Goal: Find specific page/section: Find specific page/section

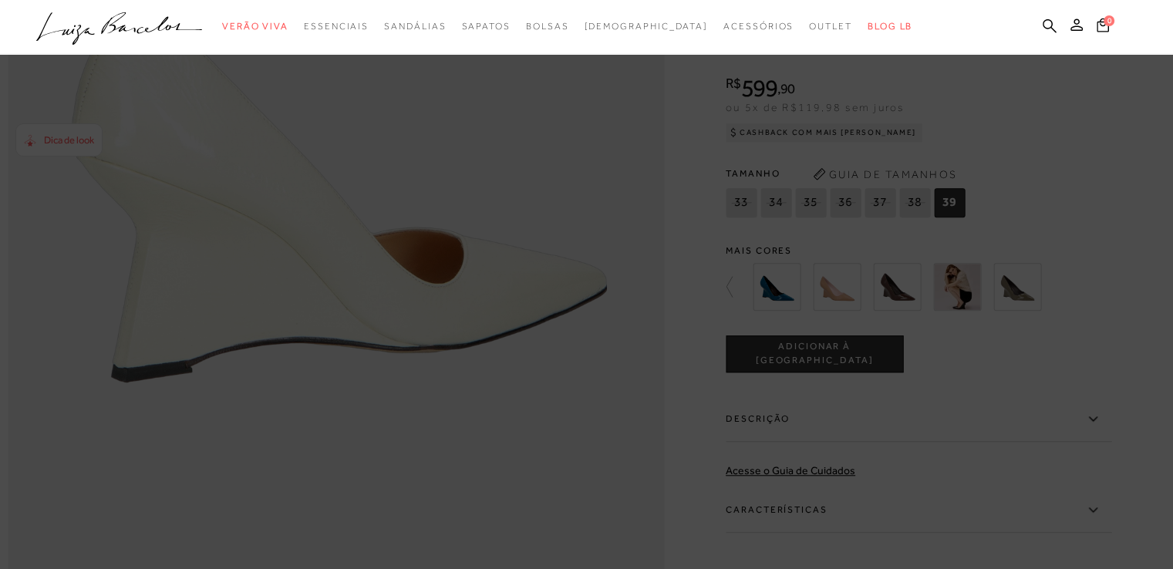
click at [123, 28] on icon at bounding box center [119, 23] width 35 height 22
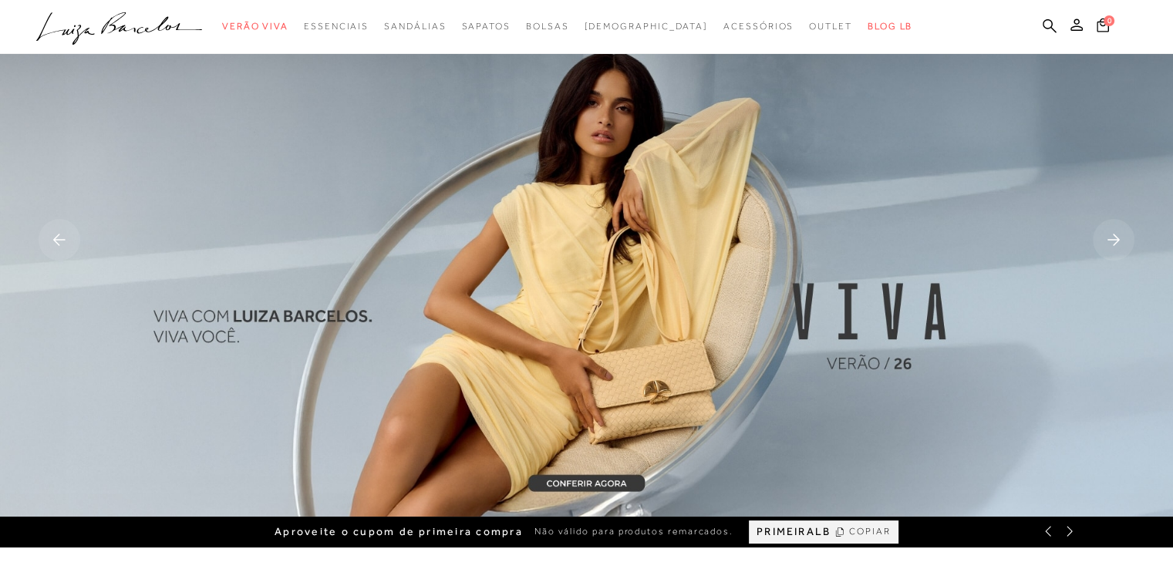
scroll to position [22, 0]
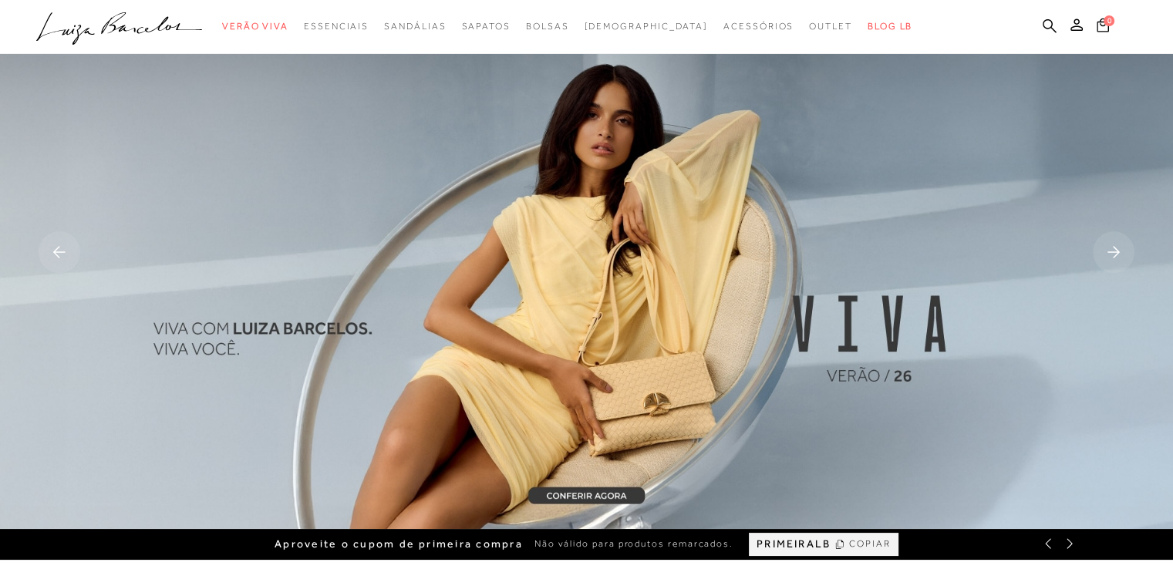
click at [1122, 238] on rect at bounding box center [1113, 252] width 42 height 42
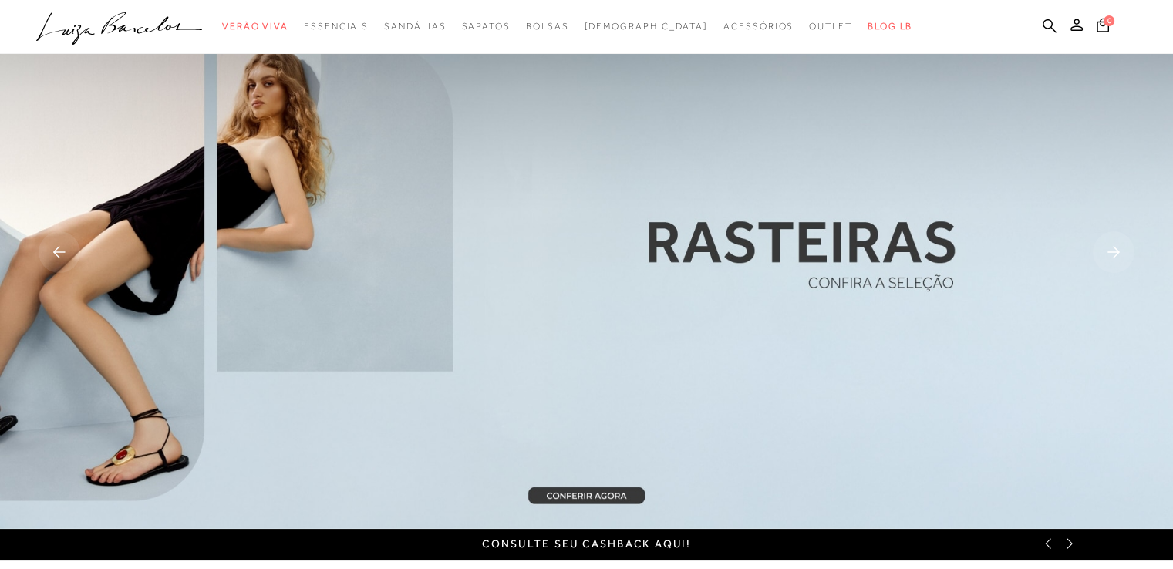
click at [1122, 238] on rect at bounding box center [1113, 252] width 42 height 42
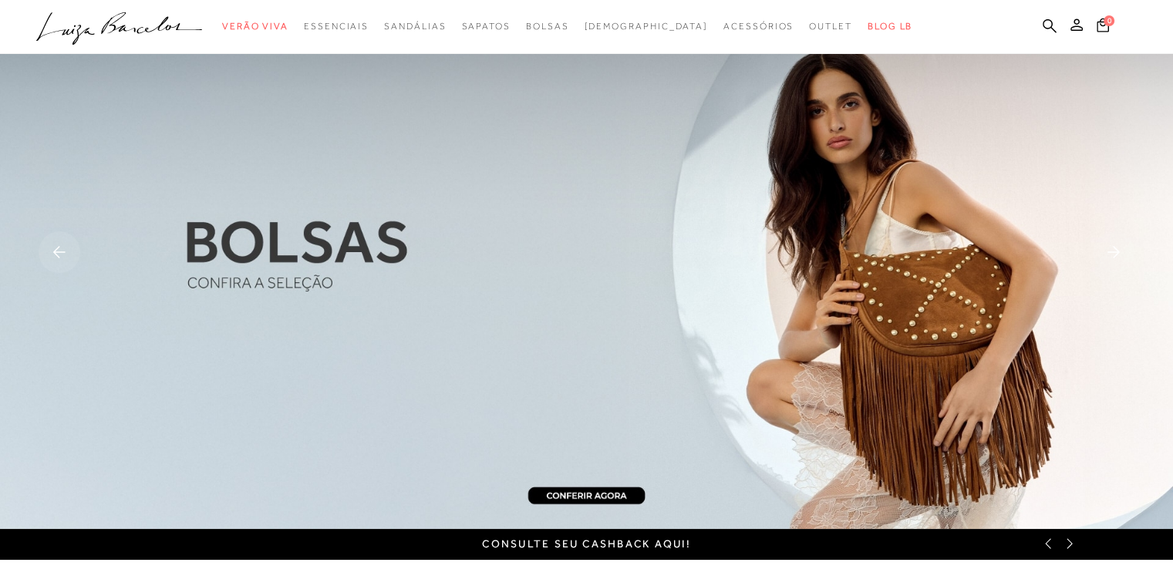
click at [1122, 238] on rect at bounding box center [1113, 252] width 42 height 42
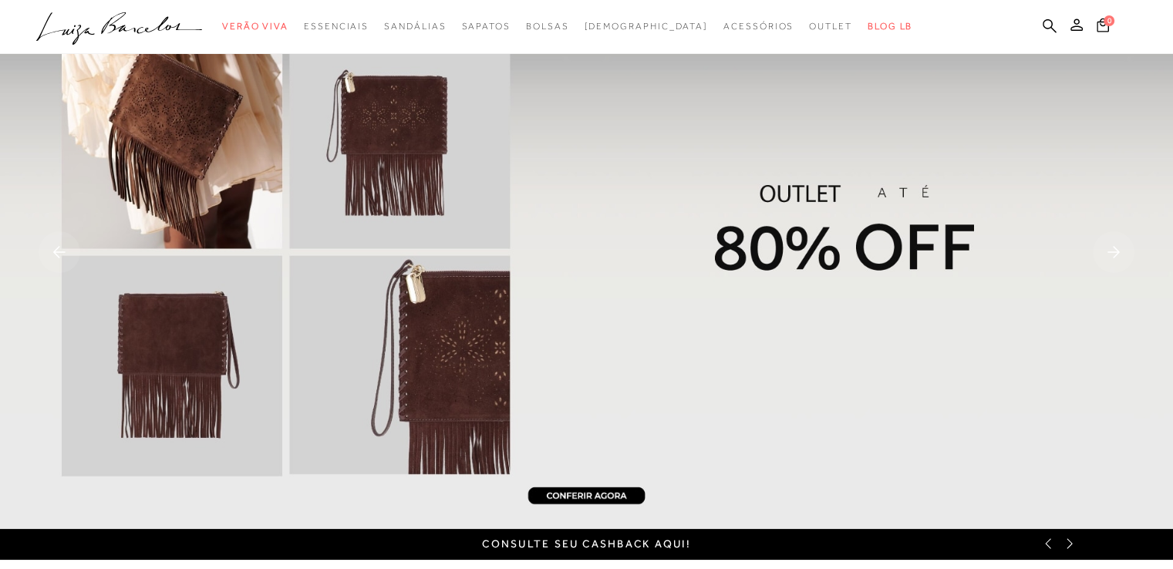
click at [1122, 238] on rect at bounding box center [1113, 252] width 42 height 42
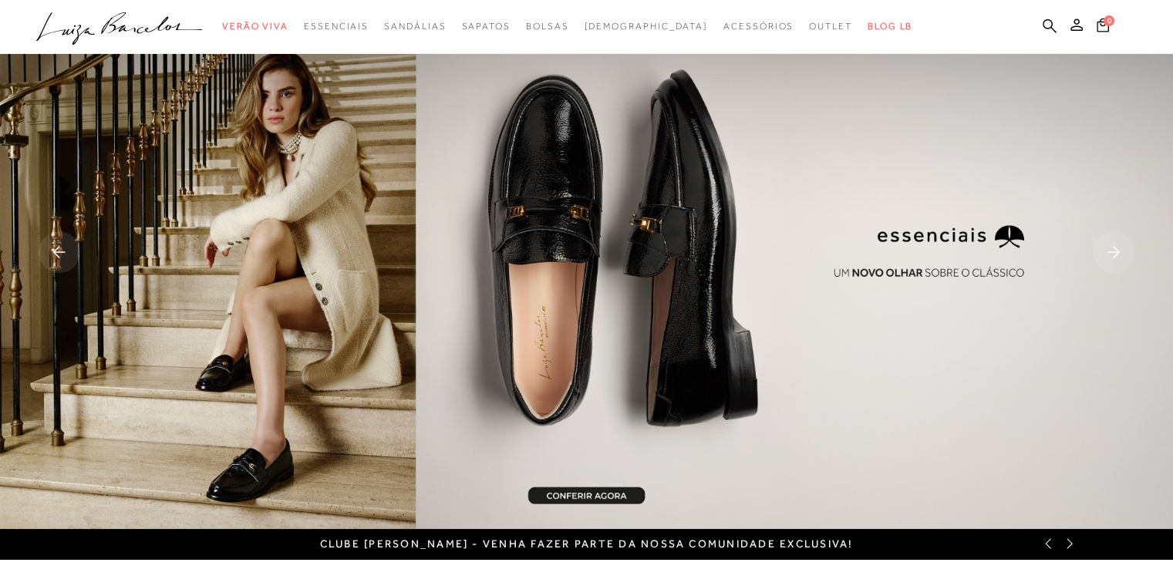
click at [1122, 238] on rect at bounding box center [1113, 252] width 42 height 42
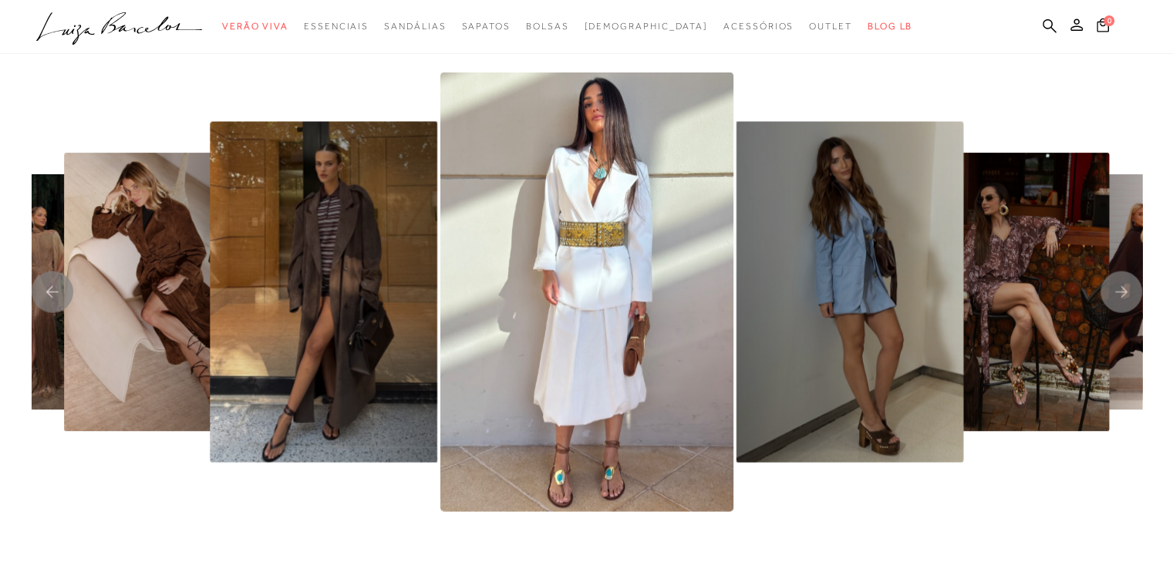
scroll to position [3182, 0]
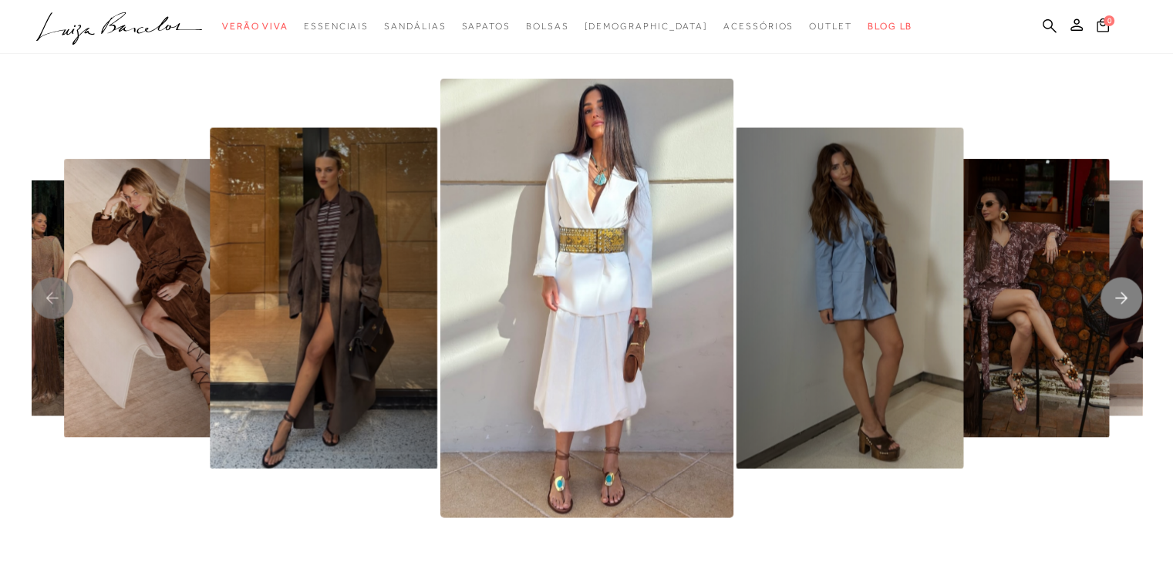
click at [1123, 300] on icon "Next slide" at bounding box center [1121, 299] width 12 height 12
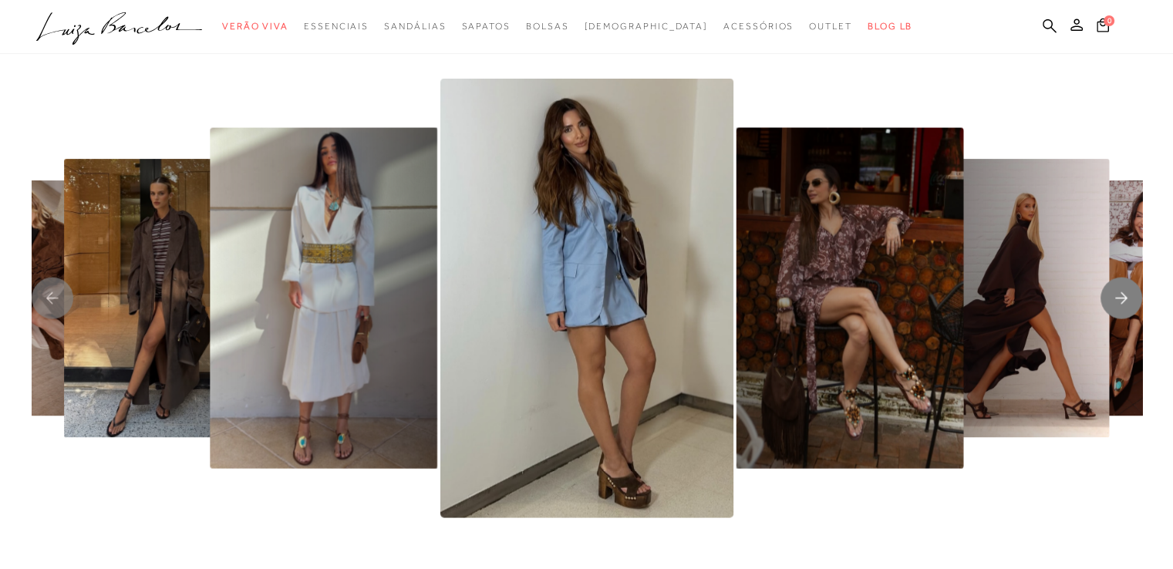
click at [1123, 300] on icon "Next slide" at bounding box center [1121, 299] width 12 height 12
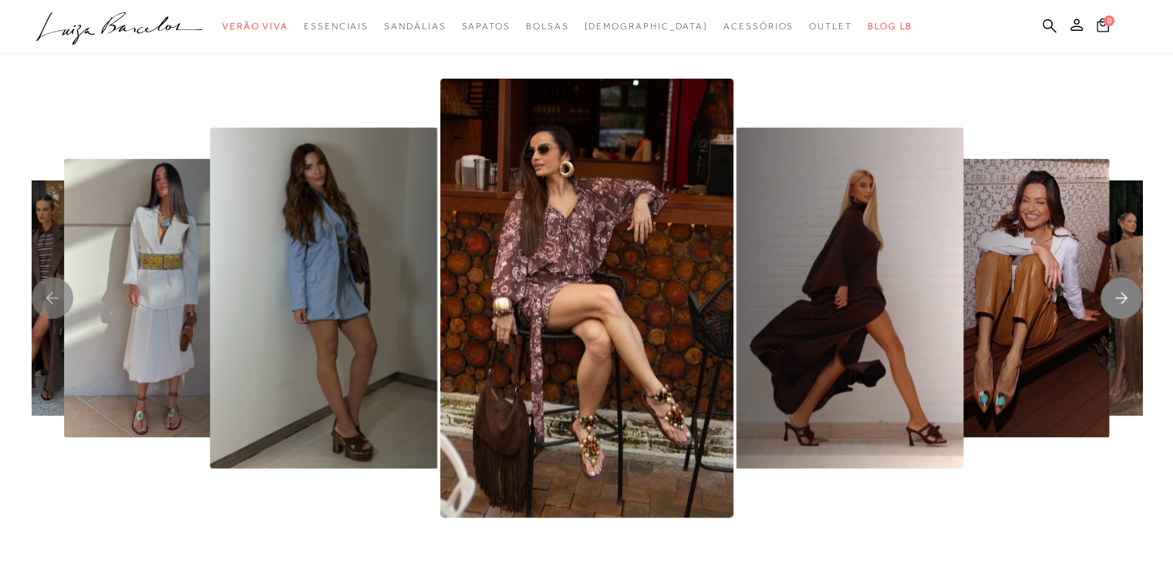
click at [1123, 300] on icon "Next slide" at bounding box center [1121, 299] width 12 height 12
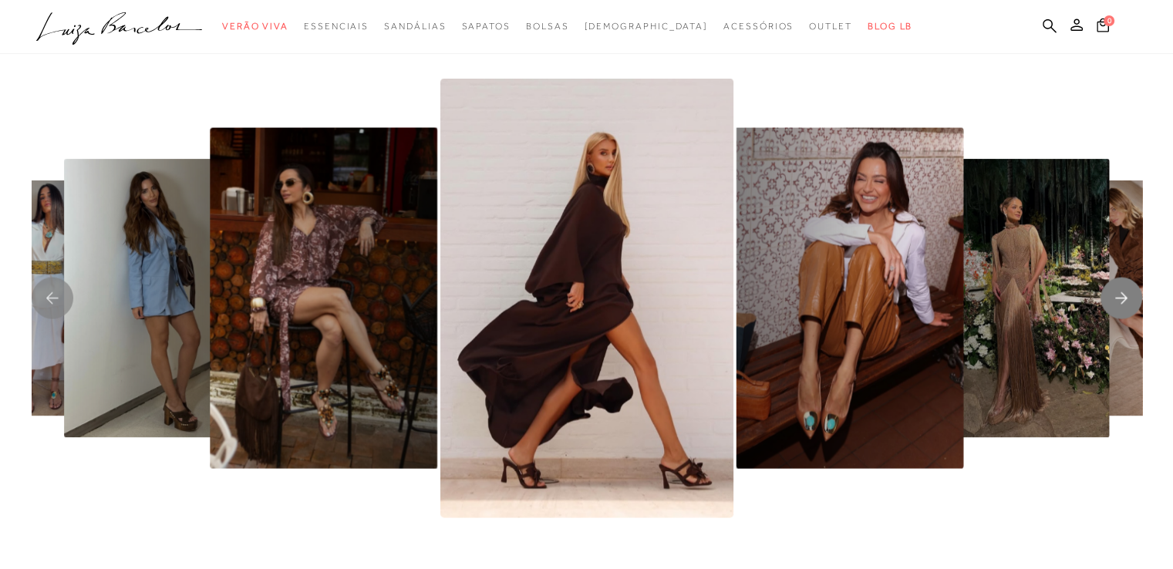
click at [1123, 300] on icon "Next slide" at bounding box center [1121, 299] width 12 height 12
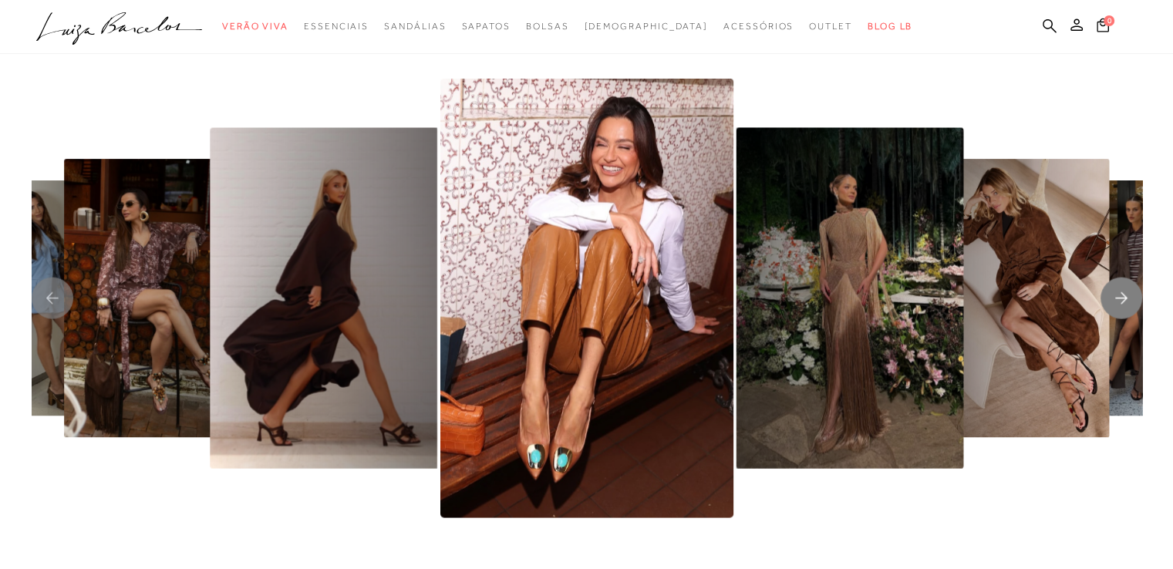
click at [1123, 300] on icon "Next slide" at bounding box center [1121, 299] width 12 height 12
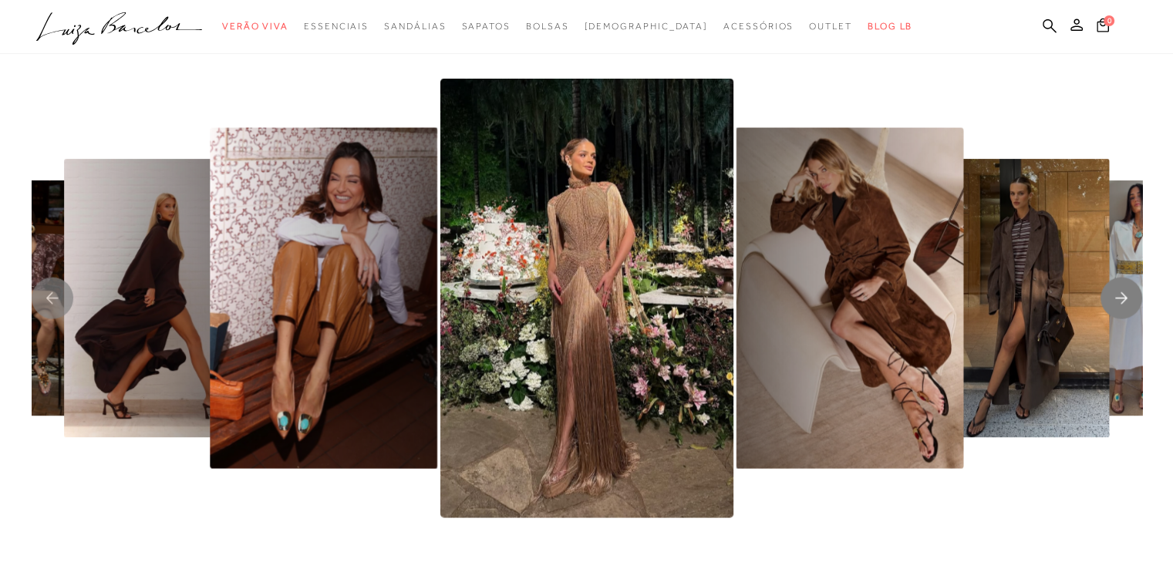
click at [1123, 300] on icon "Next slide" at bounding box center [1121, 299] width 12 height 12
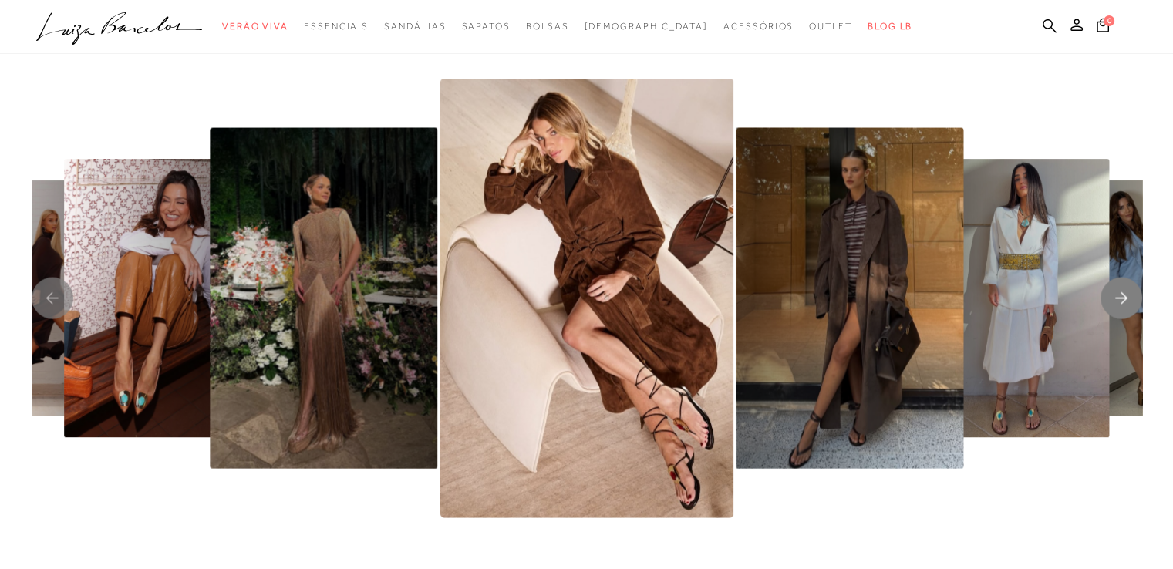
click at [1123, 300] on icon "Next slide" at bounding box center [1121, 299] width 12 height 12
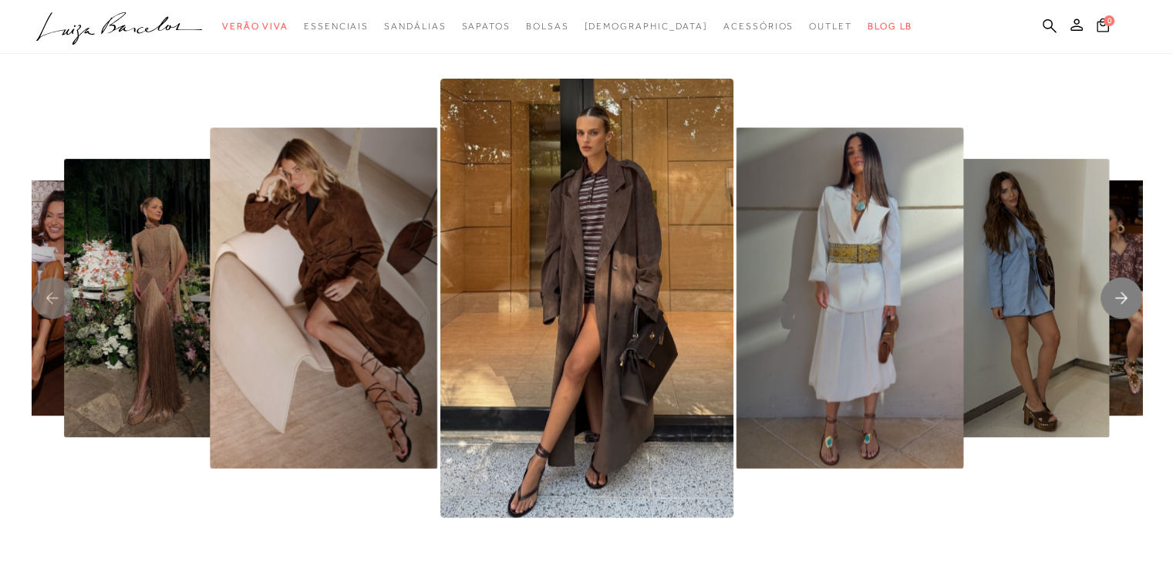
click at [1123, 300] on icon "Next slide" at bounding box center [1121, 299] width 12 height 12
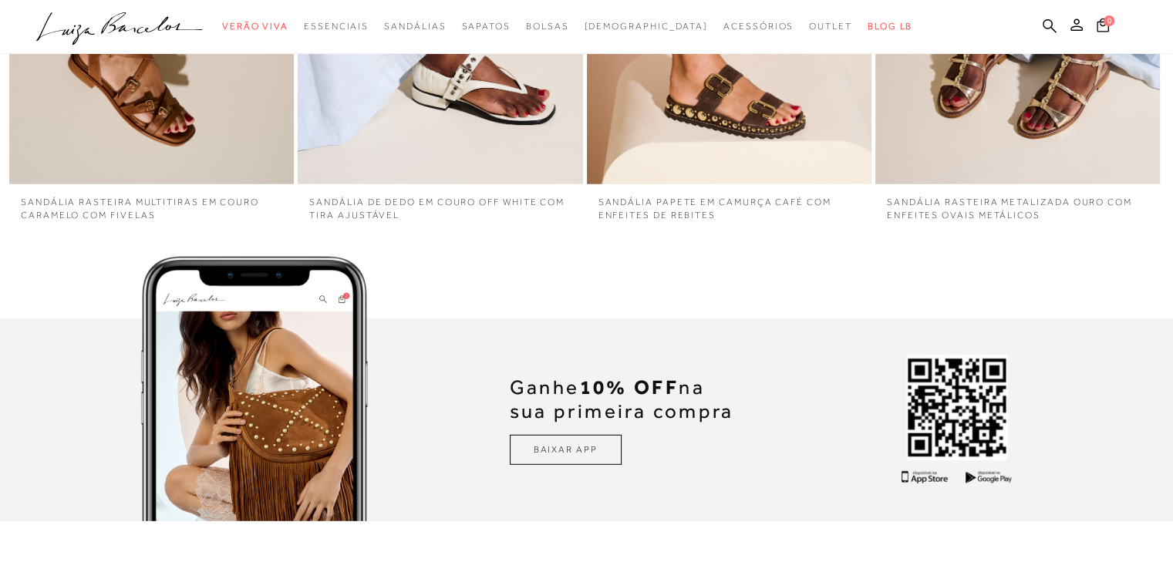
scroll to position [4184, 0]
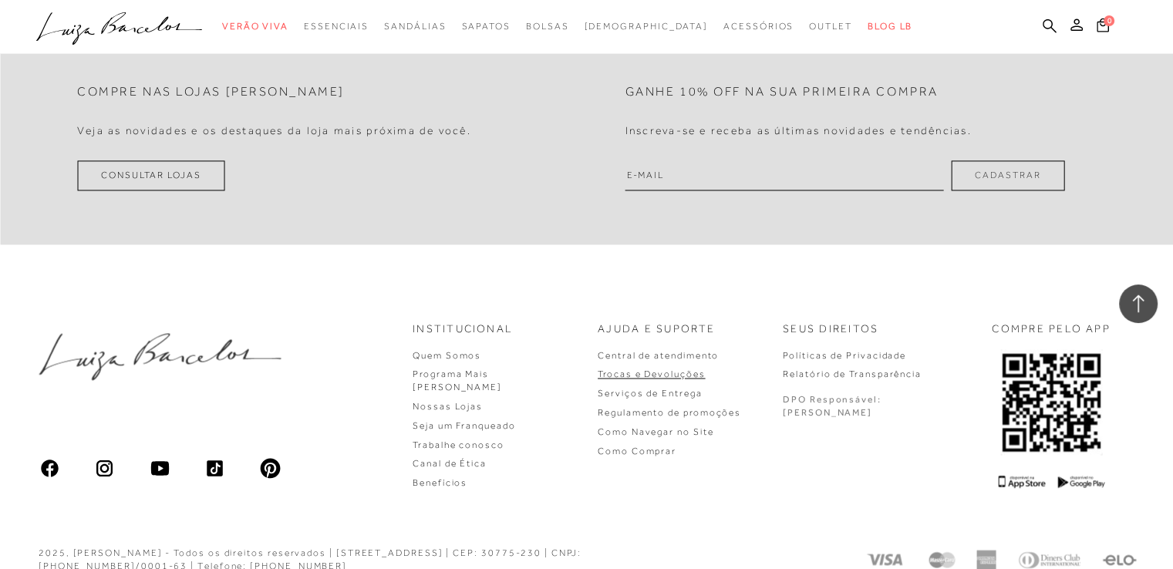
scroll to position [2266, 0]
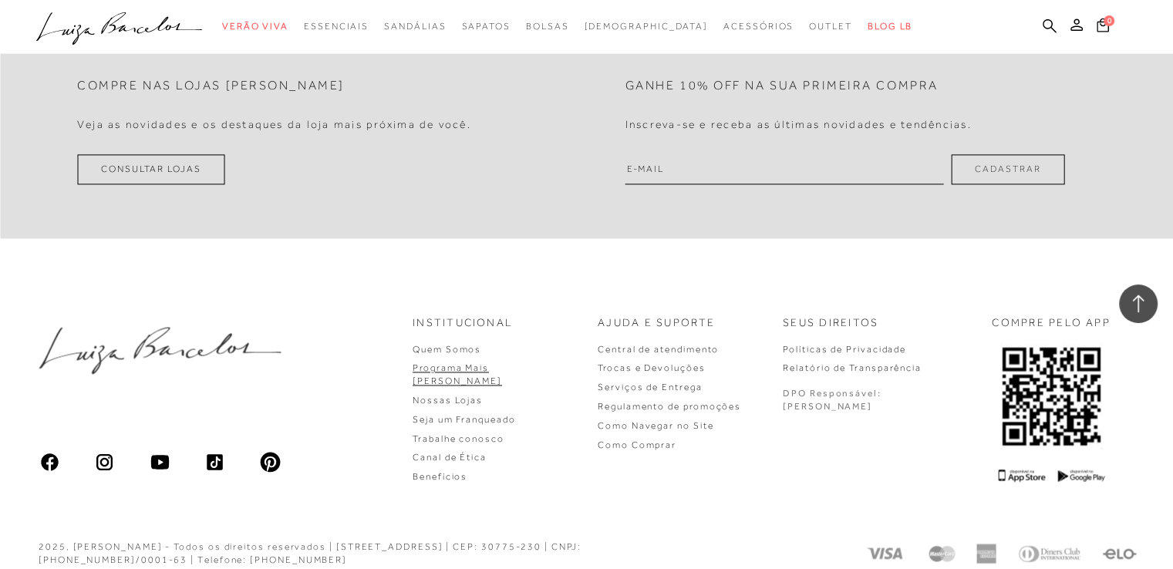
click at [502, 362] on link "Programa Mais [PERSON_NAME]" at bounding box center [456, 374] width 89 height 24
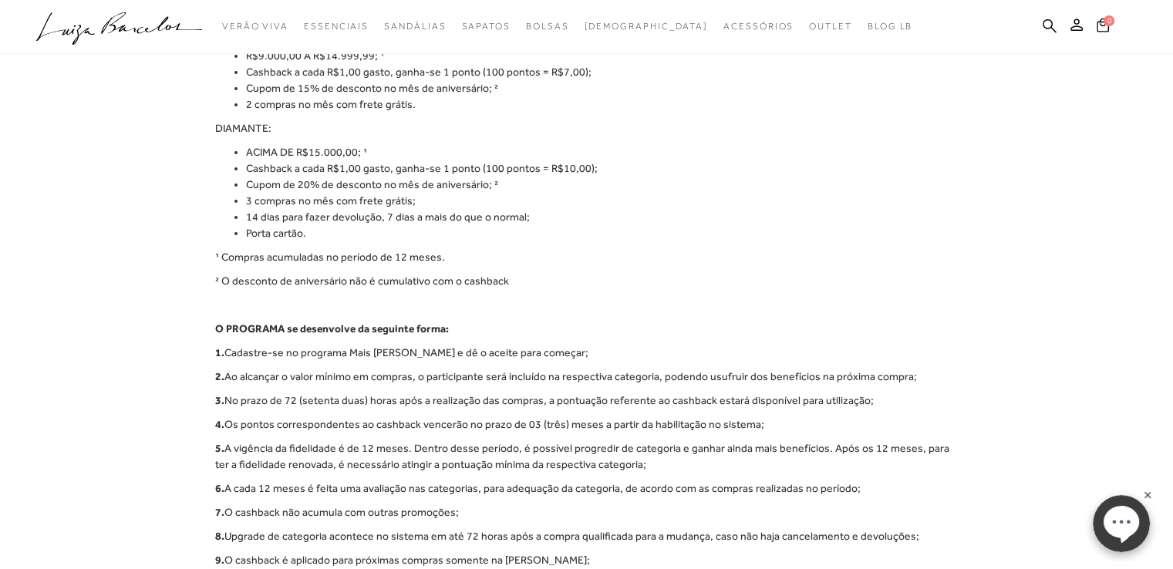
scroll to position [617, 0]
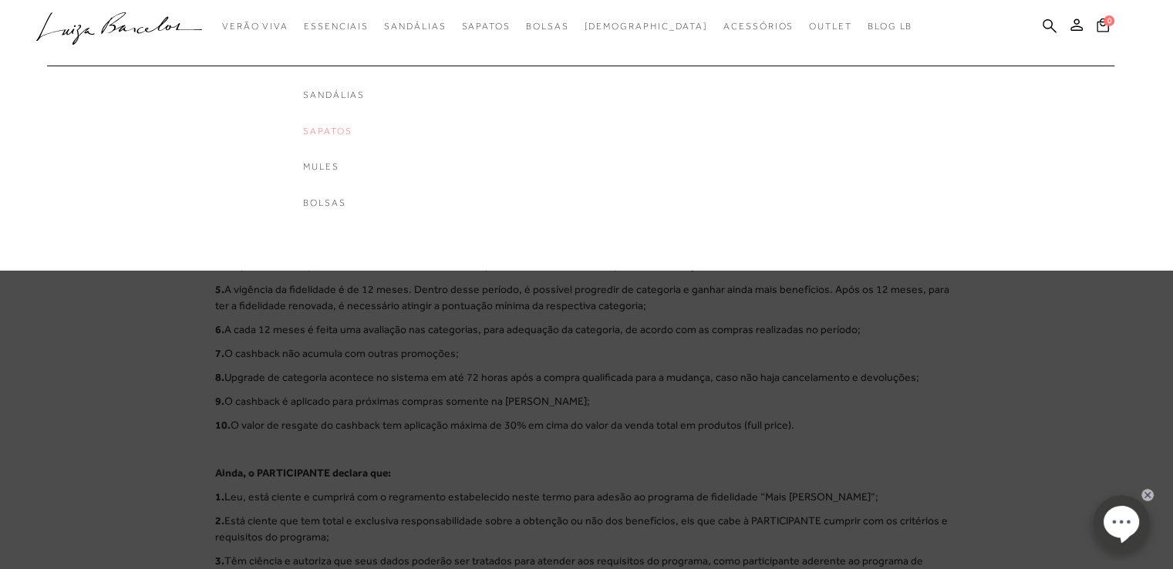
click at [364, 133] on link "Sapatos" at bounding box center [364, 131] width 123 height 13
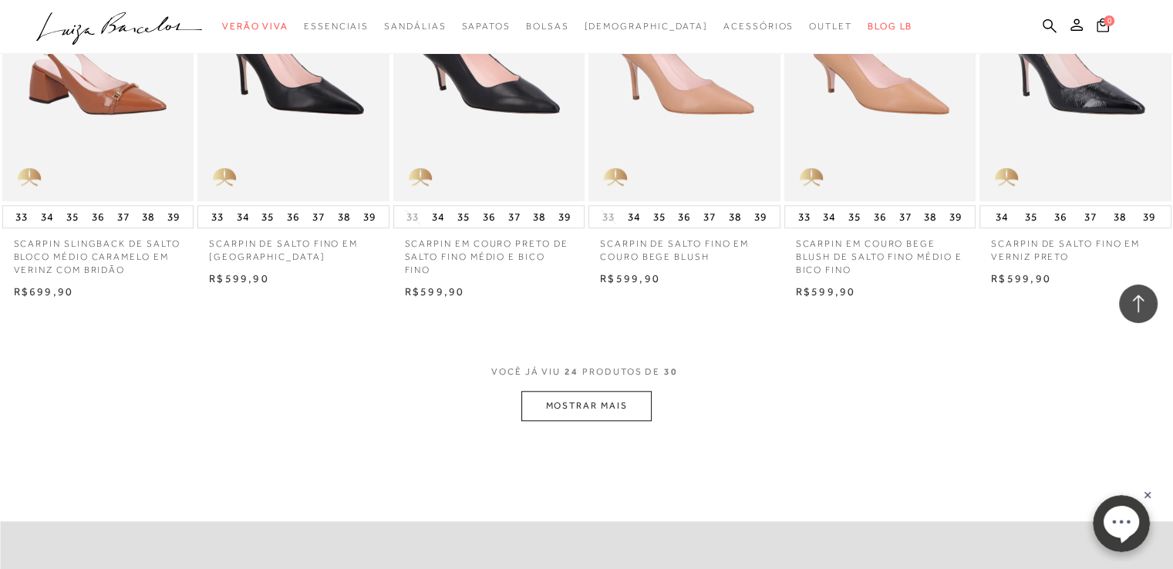
scroll to position [1542, 0]
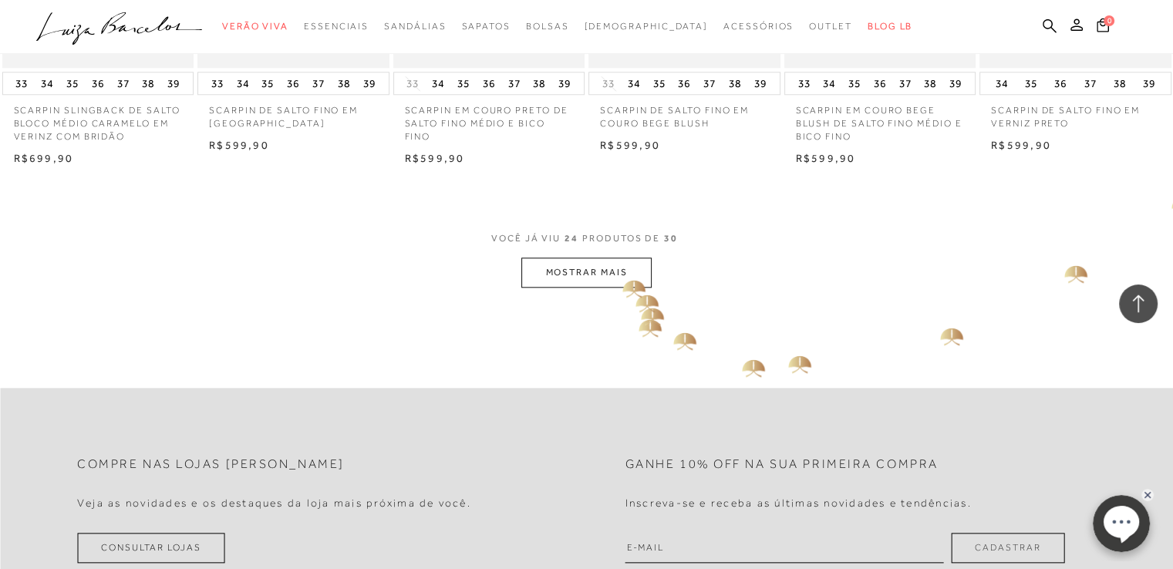
click at [621, 266] on button "MOSTRAR MAIS" at bounding box center [586, 272] width 130 height 30
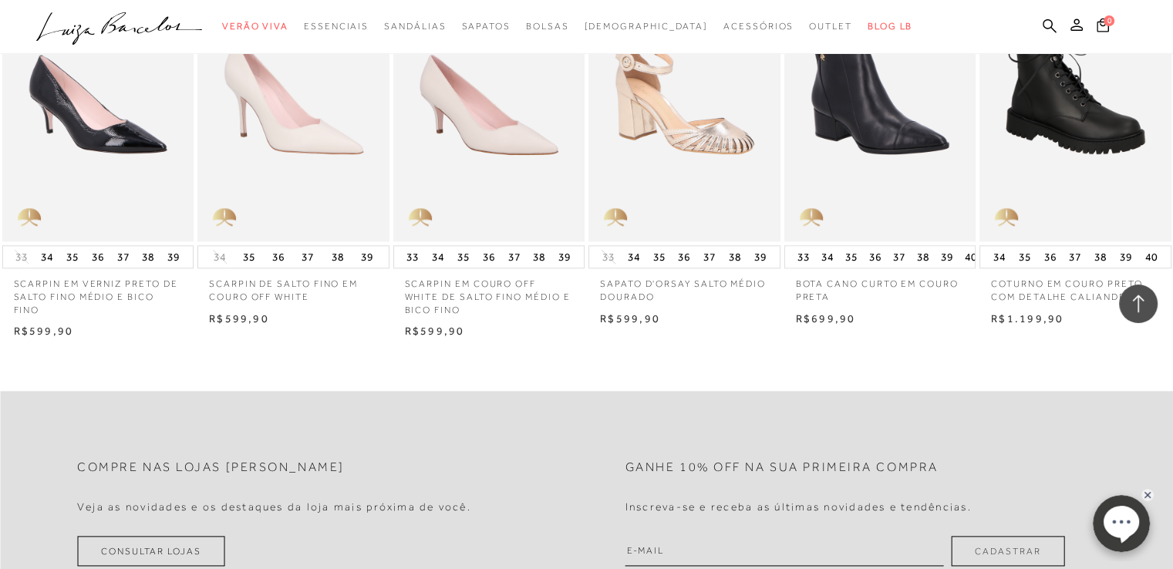
scroll to position [1773, 0]
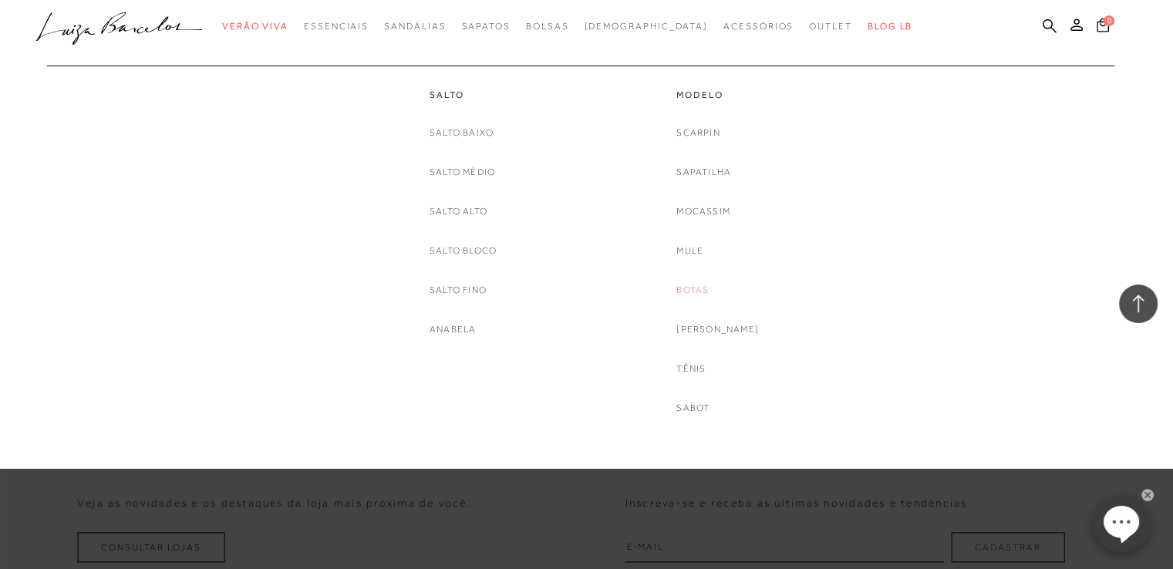
click at [708, 291] on link "Botas" at bounding box center [692, 290] width 32 height 16
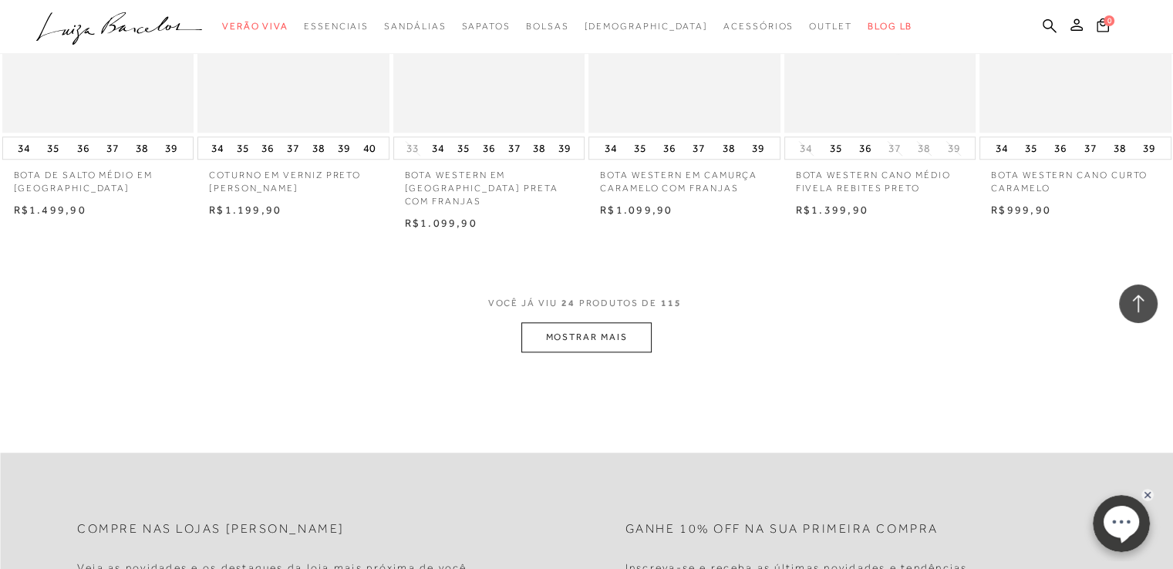
scroll to position [1465, 0]
click at [628, 325] on button "MOSTRAR MAIS" at bounding box center [586, 336] width 130 height 30
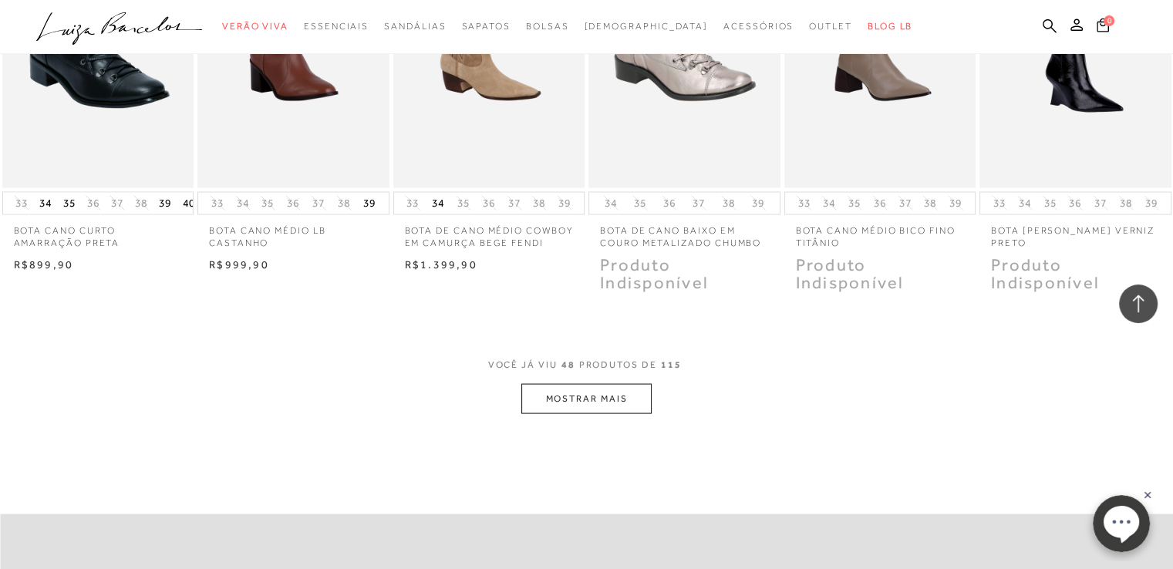
scroll to position [3007, 0]
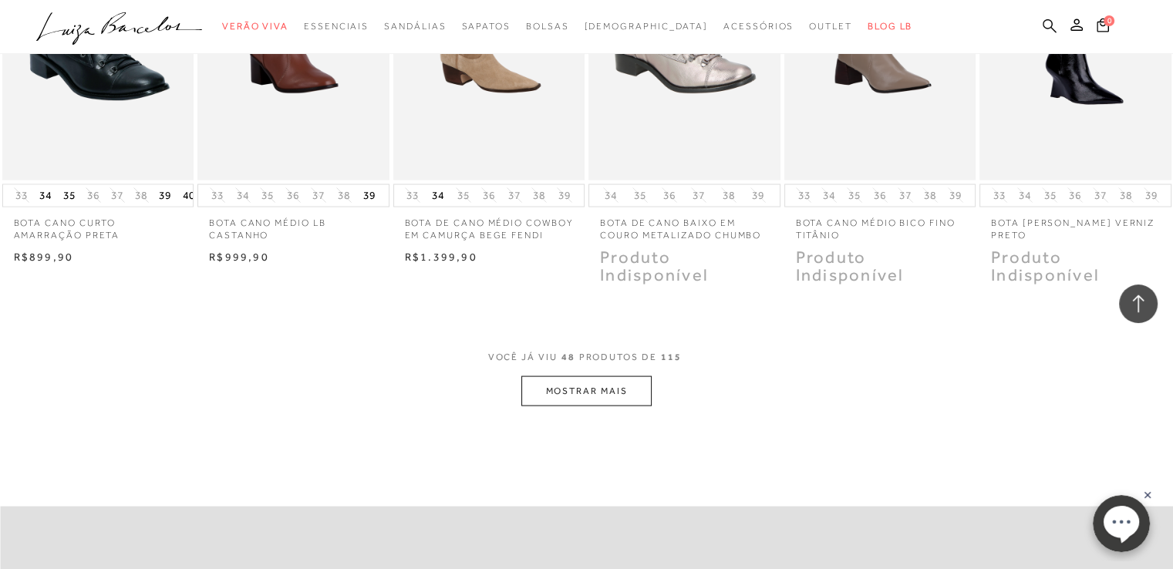
click at [1047, 19] on icon at bounding box center [1049, 26] width 14 height 14
paste input "12680007534"
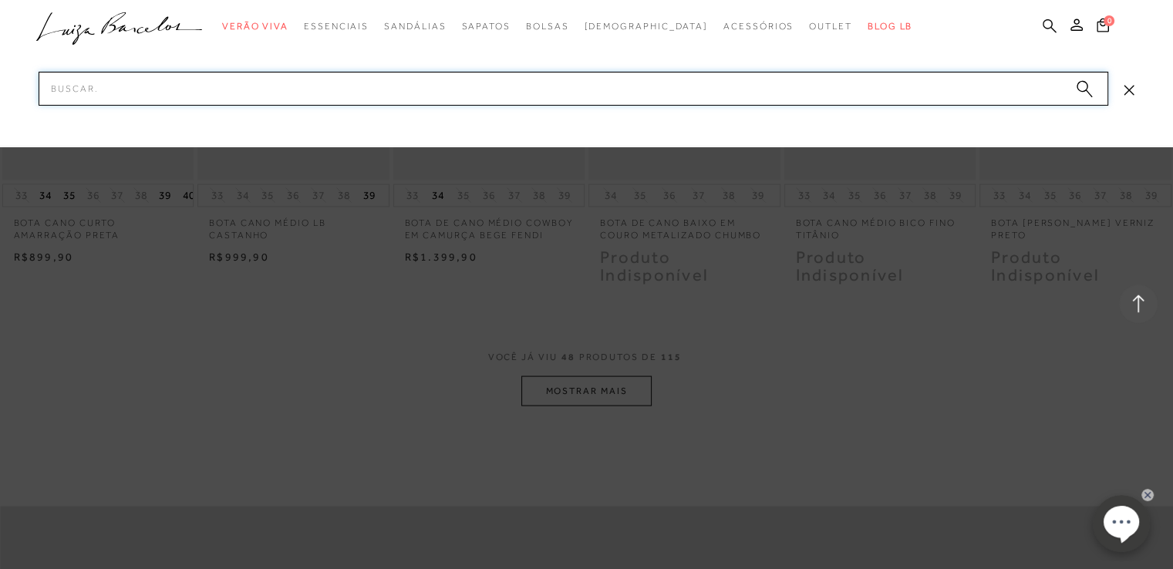
type input "12680007534"
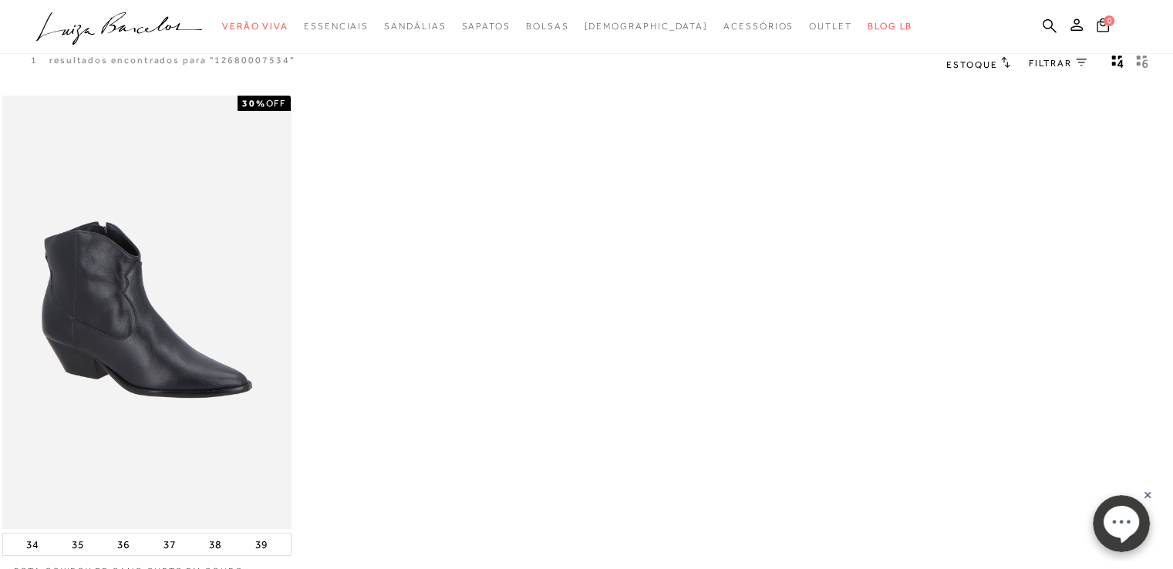
scroll to position [154, 0]
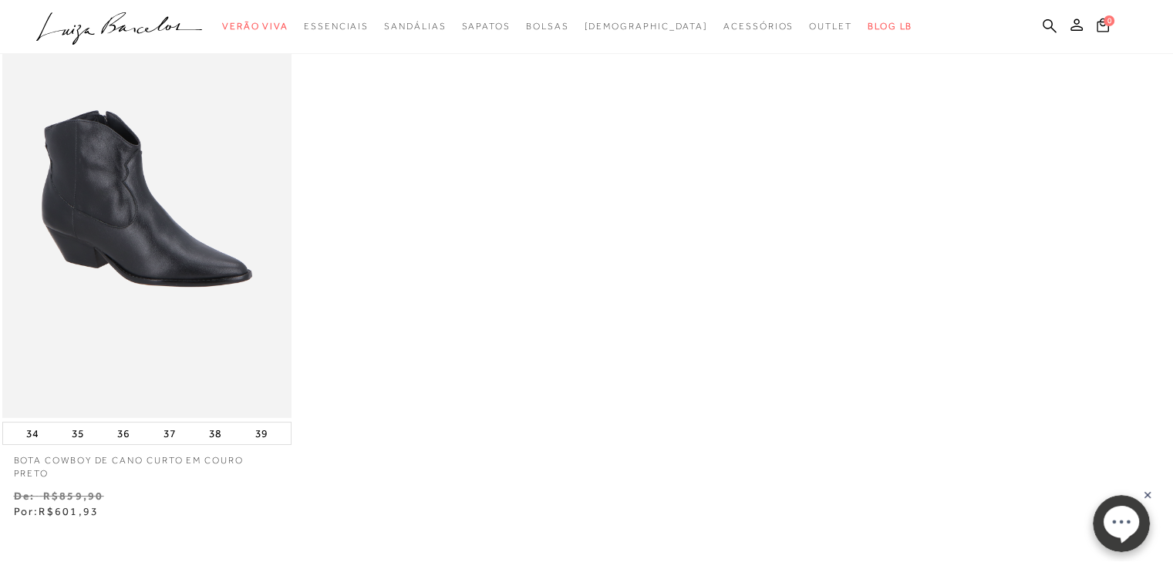
click at [124, 22] on icon ".a{fill-rule:evenodd;}" at bounding box center [119, 28] width 167 height 32
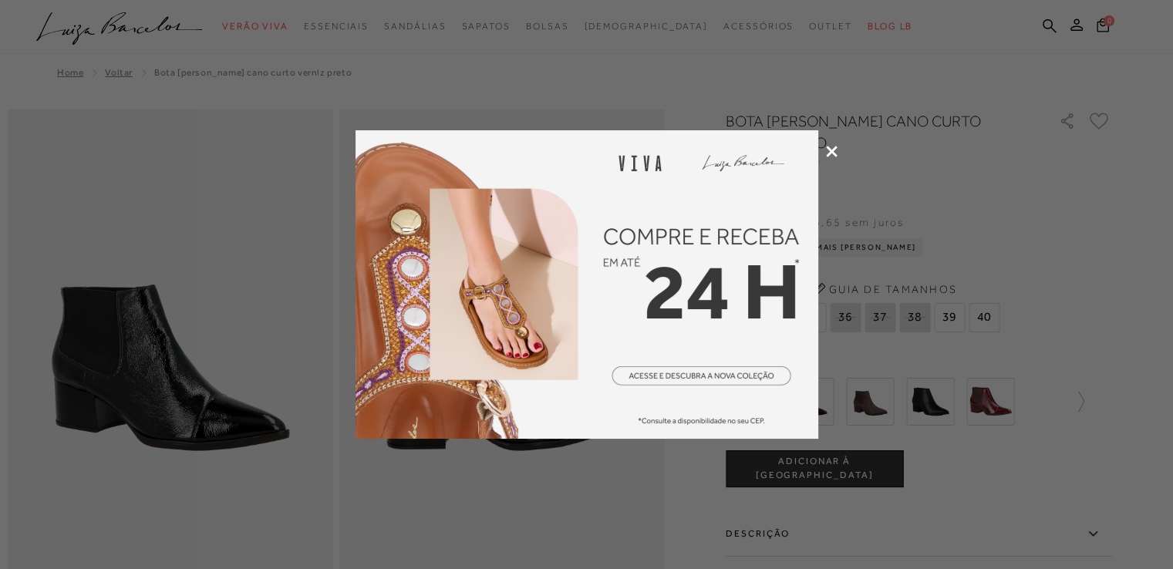
click at [840, 156] on div at bounding box center [586, 284] width 1173 height 569
click at [829, 149] on icon at bounding box center [832, 152] width 12 height 12
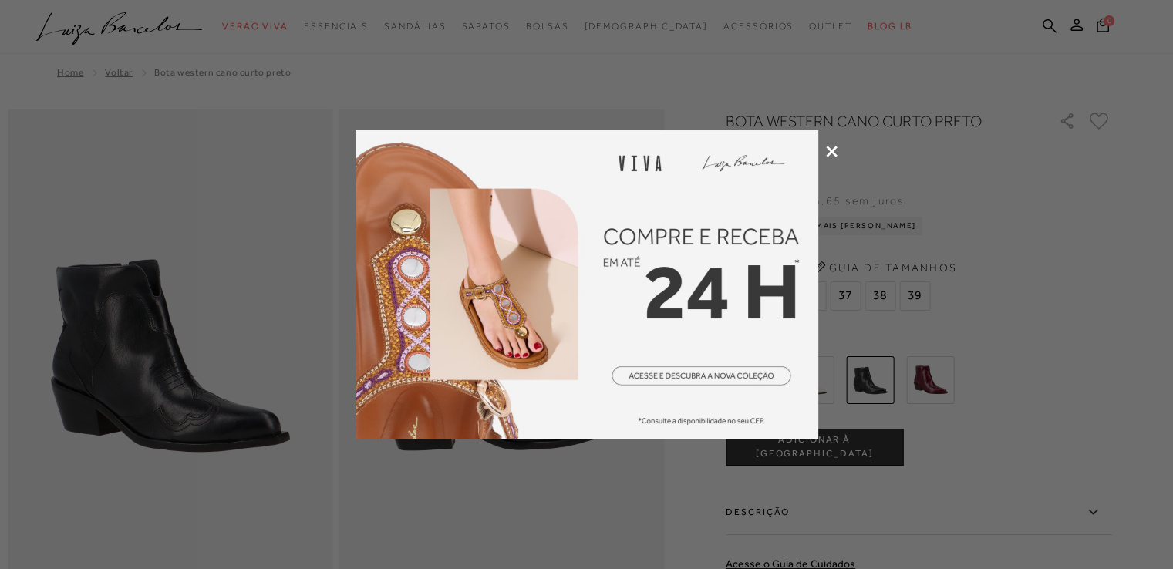
click at [829, 149] on icon at bounding box center [832, 152] width 12 height 12
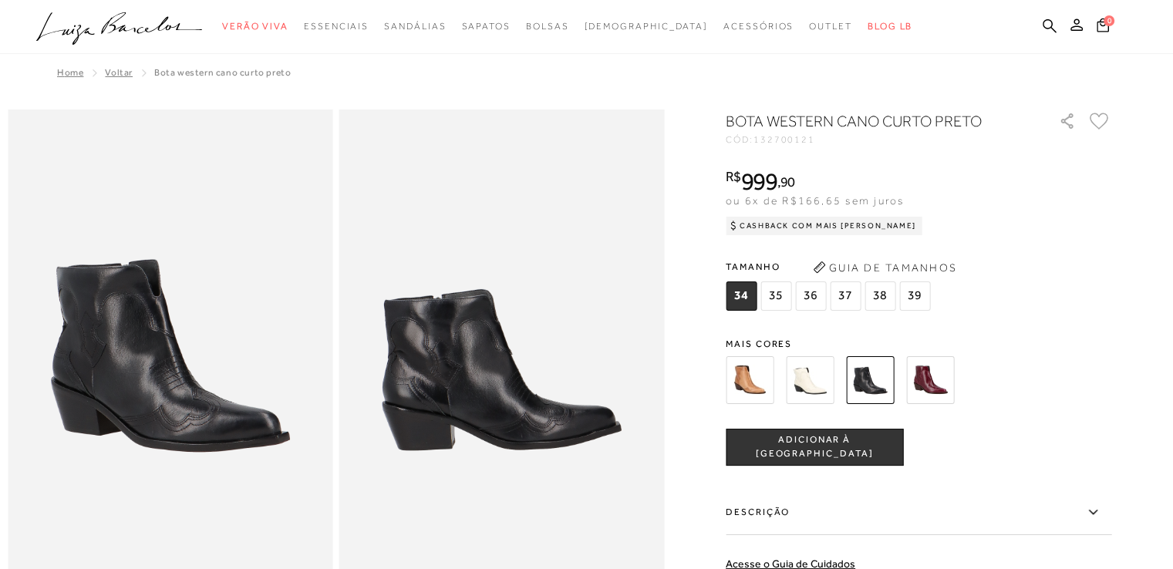
click at [787, 132] on div "BOTA WESTERN CANO CURTO PRETO" at bounding box center [883, 122] width 316 height 25
click at [798, 143] on span "132700121" at bounding box center [784, 139] width 62 height 11
copy span "132700121"
